Goal: Task Accomplishment & Management: Manage account settings

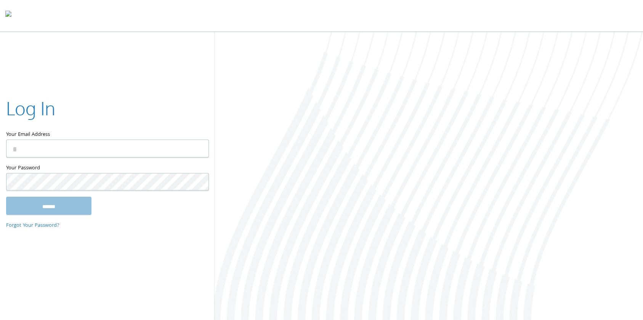
type input "**********"
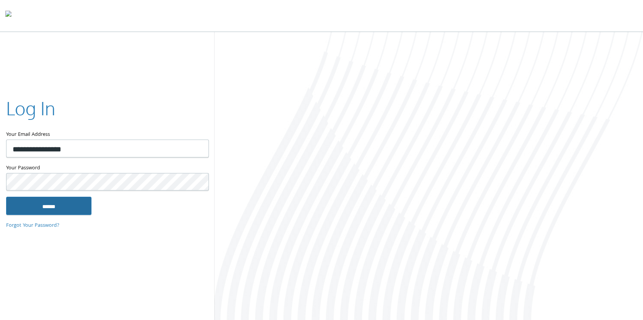
click at [56, 202] on input "******" at bounding box center [48, 206] width 85 height 18
click at [503, 89] on div at bounding box center [428, 177] width 429 height 290
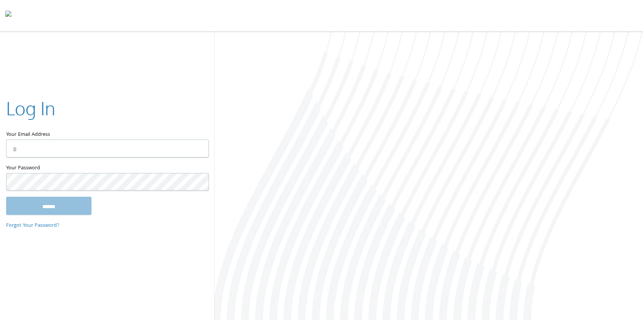
click at [345, 175] on div at bounding box center [428, 177] width 429 height 290
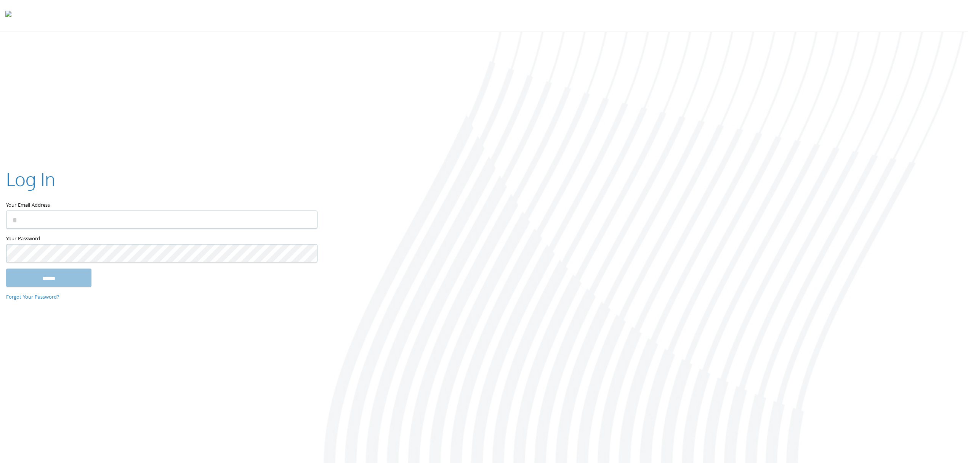
drag, startPoint x: 443, startPoint y: 195, endPoint x: 381, endPoint y: 106, distance: 108.6
click at [443, 195] on div at bounding box center [645, 248] width 645 height 432
click at [642, 72] on div at bounding box center [645, 248] width 645 height 432
click at [642, 77] on div at bounding box center [645, 248] width 645 height 432
click at [642, 113] on div at bounding box center [645, 248] width 645 height 432
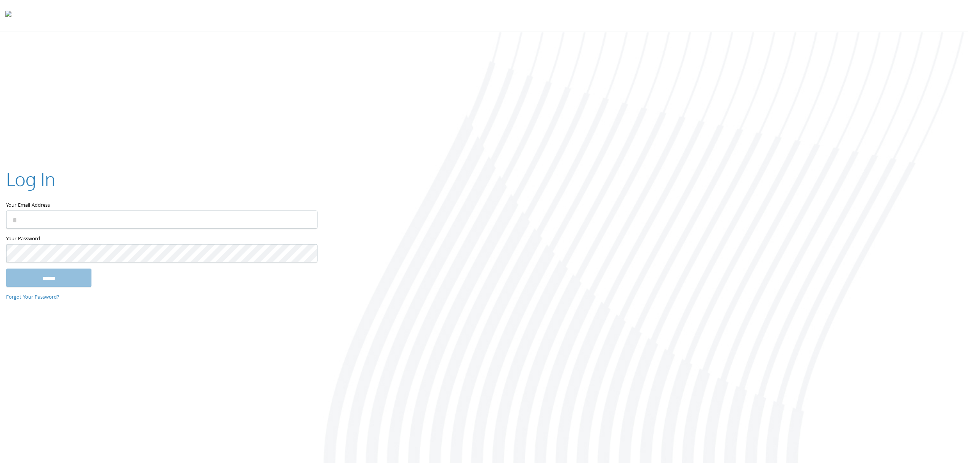
click at [642, 113] on div at bounding box center [645, 248] width 645 height 432
click at [642, 178] on div at bounding box center [645, 248] width 645 height 432
drag, startPoint x: 366, startPoint y: 387, endPoint x: 365, endPoint y: 419, distance: 32.0
click at [365, 320] on div at bounding box center [645, 248] width 645 height 432
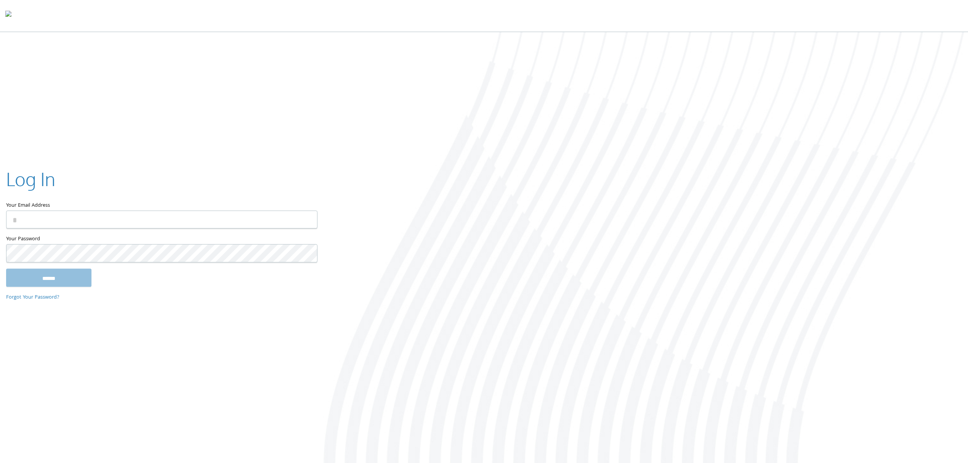
click at [642, 264] on div at bounding box center [645, 248] width 645 height 432
click at [642, 261] on div at bounding box center [645, 248] width 645 height 432
click at [642, 264] on div at bounding box center [645, 248] width 645 height 432
click at [642, 266] on div at bounding box center [645, 248] width 645 height 432
drag, startPoint x: 750, startPoint y: 256, endPoint x: 709, endPoint y: 248, distance: 42.2
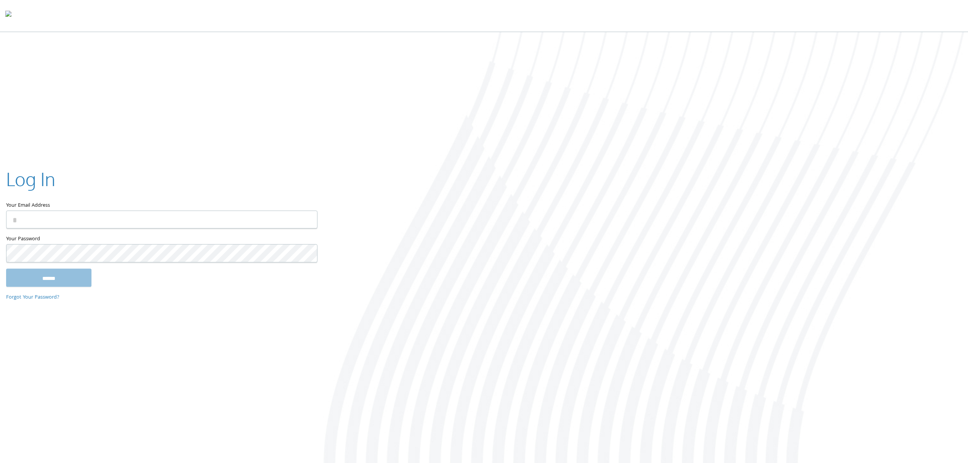
click at [642, 256] on div at bounding box center [645, 248] width 645 height 432
click at [642, 241] on div at bounding box center [645, 248] width 645 height 432
click at [642, 238] on div at bounding box center [645, 248] width 645 height 432
click at [642, 138] on div at bounding box center [645, 248] width 645 height 432
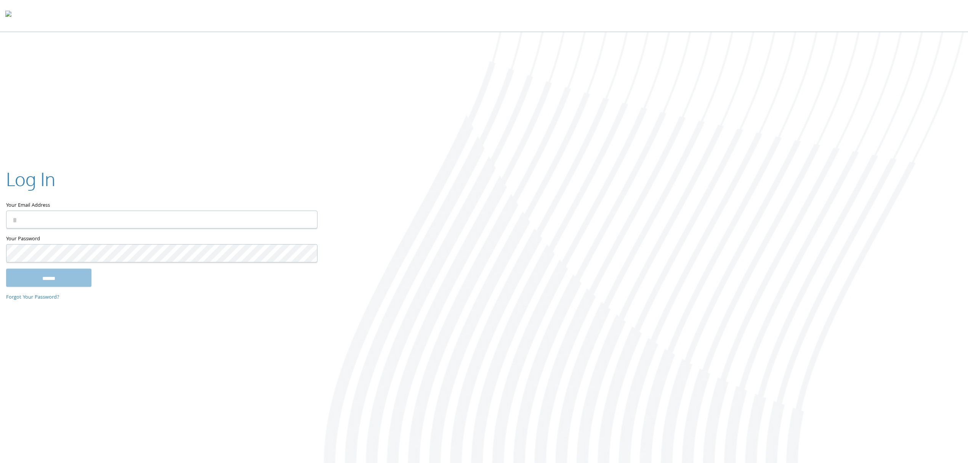
click at [642, 136] on div at bounding box center [645, 248] width 645 height 432
click at [642, 146] on div at bounding box center [645, 248] width 645 height 432
click at [642, 144] on div at bounding box center [645, 248] width 645 height 432
click at [642, 146] on div at bounding box center [645, 248] width 645 height 432
click at [642, 147] on div at bounding box center [645, 248] width 645 height 432
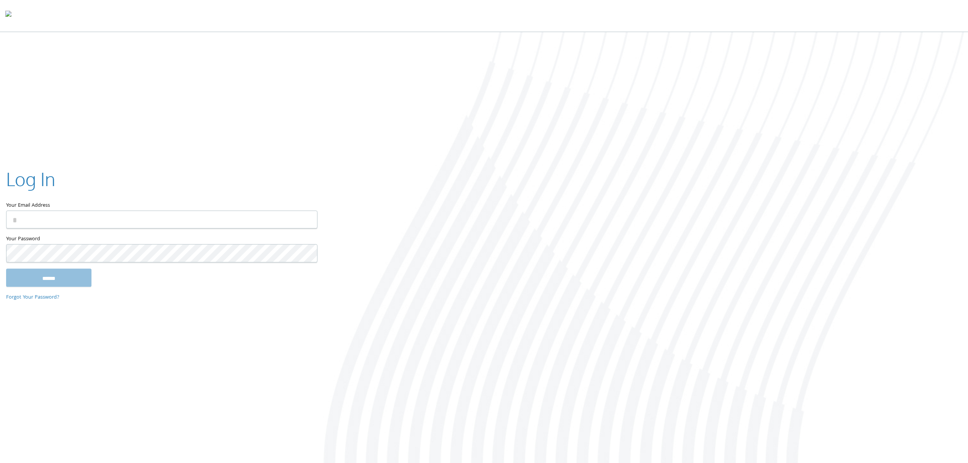
drag, startPoint x: 892, startPoint y: 55, endPoint x: 788, endPoint y: 211, distance: 187.4
click at [642, 55] on div at bounding box center [645, 248] width 645 height 432
click at [642, 136] on div at bounding box center [645, 248] width 645 height 432
click at [642, 139] on div at bounding box center [645, 248] width 645 height 432
click at [556, 228] on div at bounding box center [645, 248] width 645 height 432
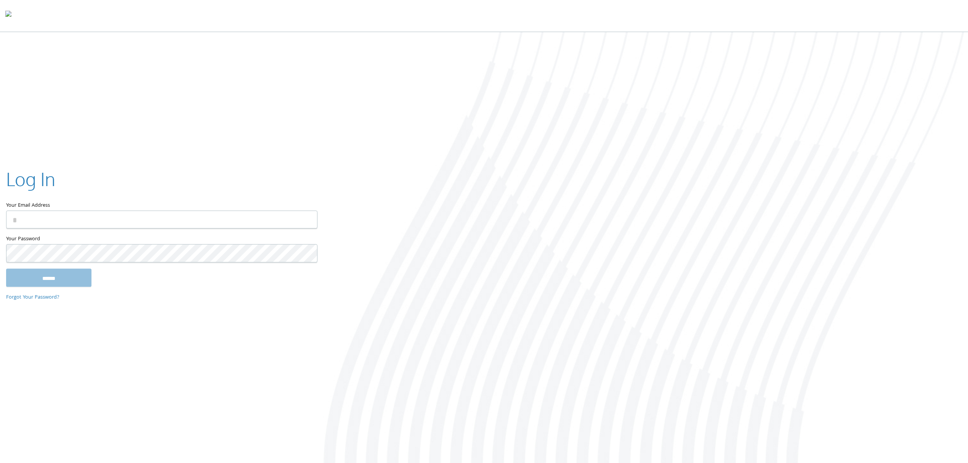
click at [642, 181] on div at bounding box center [645, 248] width 645 height 432
type input "**********"
click at [72, 280] on input "******" at bounding box center [48, 277] width 85 height 18
